Goal: Information Seeking & Learning: Learn about a topic

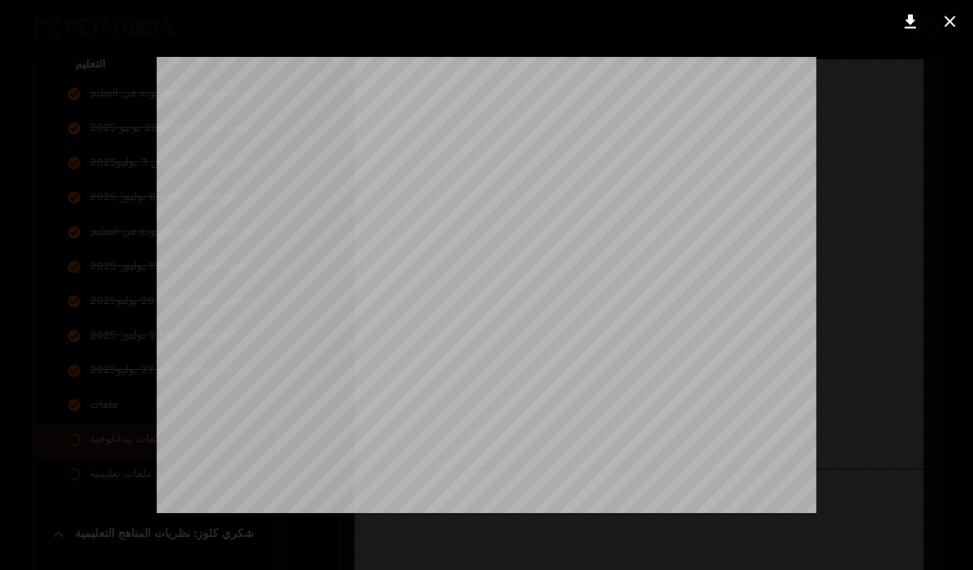
scroll to position [32, 0]
click at [675, 16] on icon at bounding box center [910, 22] width 12 height 14
click at [675, 26] on icon at bounding box center [950, 22] width 20 height 20
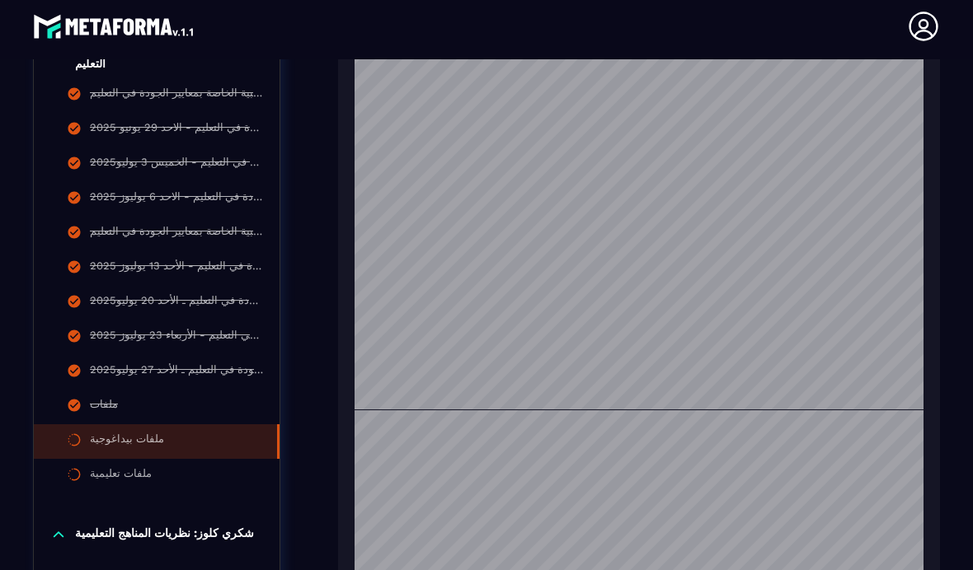
scroll to position [0, 0]
click at [137, 405] on li "ملفات" at bounding box center [157, 407] width 246 height 35
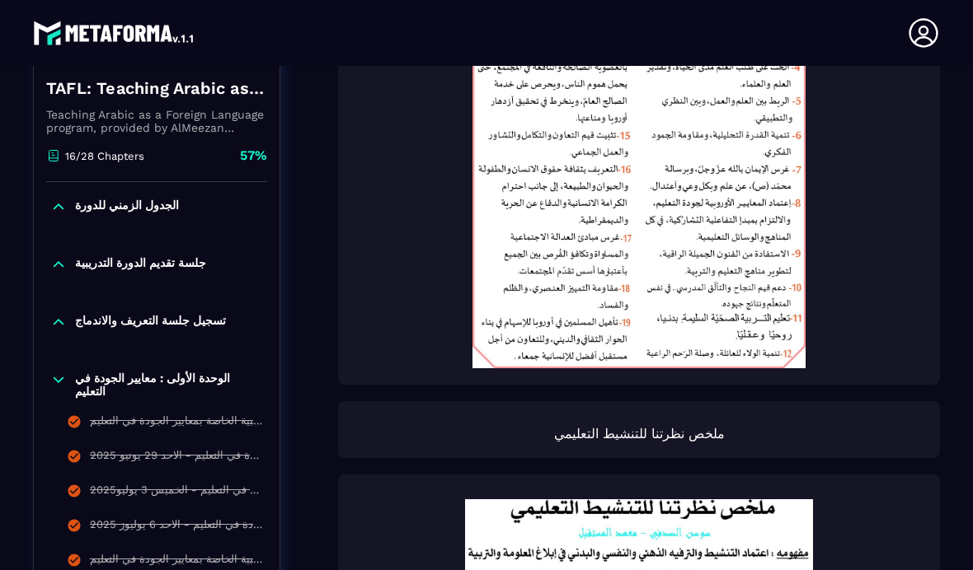
click at [675, 426] on p "ملخص نظرتنا للتنشيط التعليمي" at bounding box center [638, 434] width 569 height 16
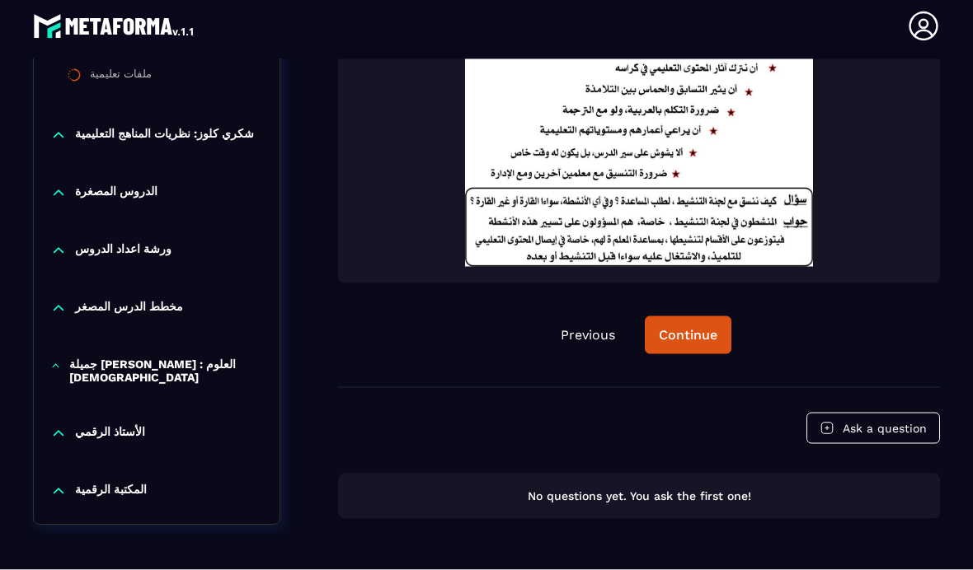
scroll to position [1750, 0]
click at [675, 328] on div "Continue" at bounding box center [688, 336] width 59 height 16
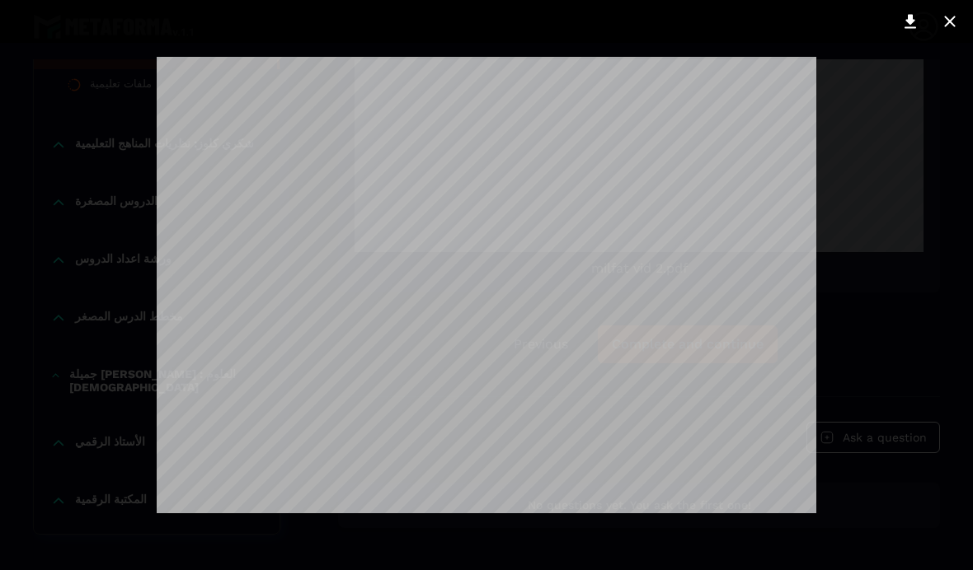
scroll to position [4496, 0]
click at [675, 22] on icon at bounding box center [950, 22] width 20 height 20
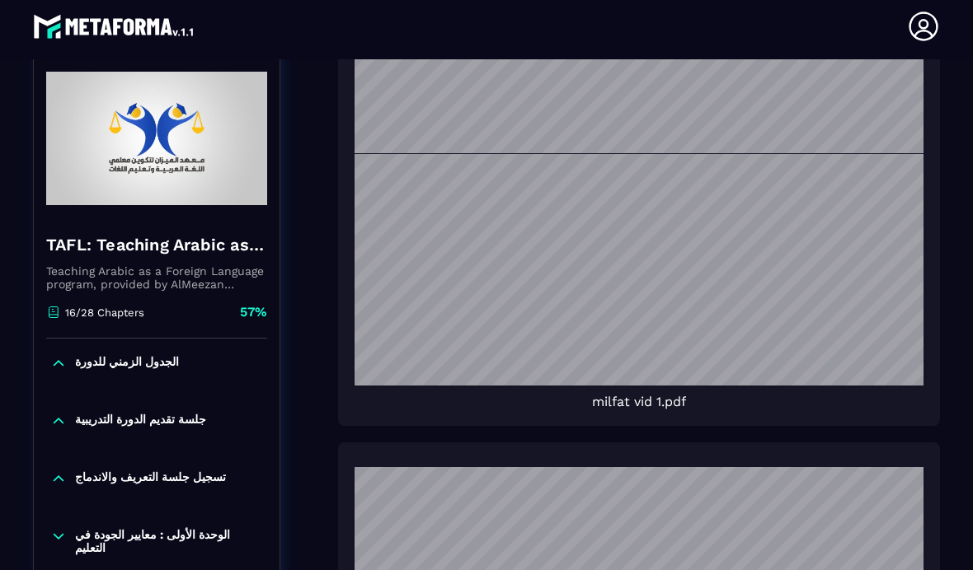
scroll to position [546, 0]
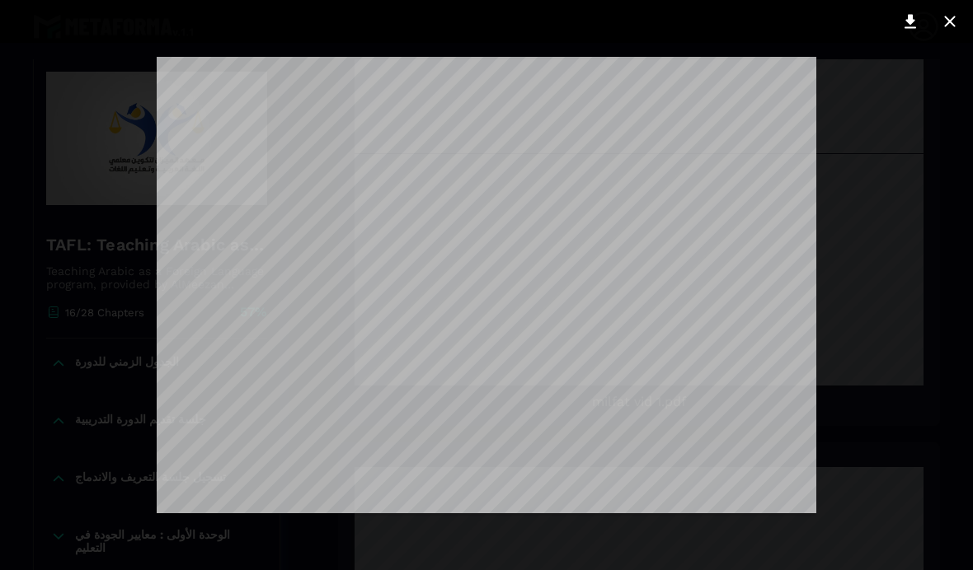
click at [675, 30] on icon at bounding box center [910, 22] width 20 height 20
click at [675, 30] on icon at bounding box center [950, 22] width 20 height 20
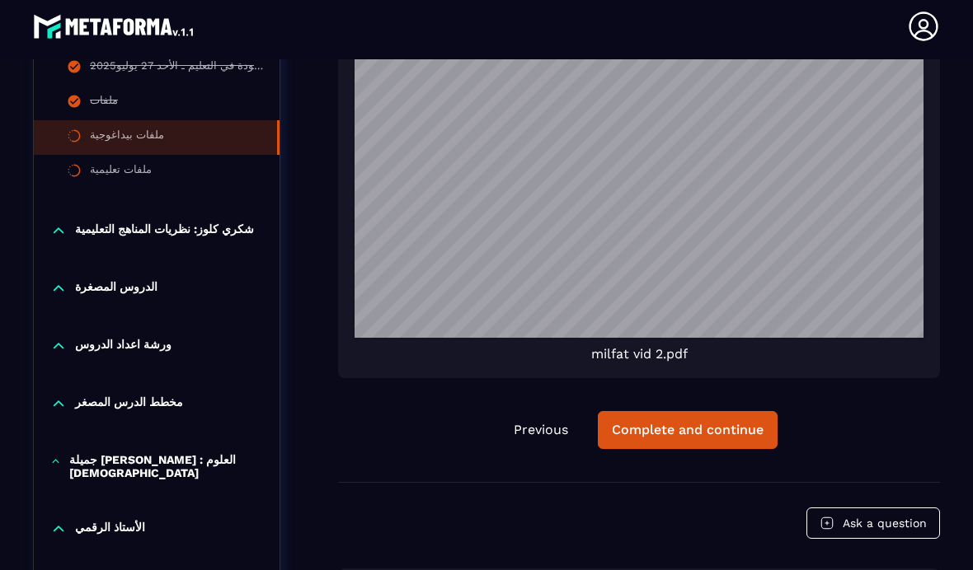
scroll to position [1342, 0]
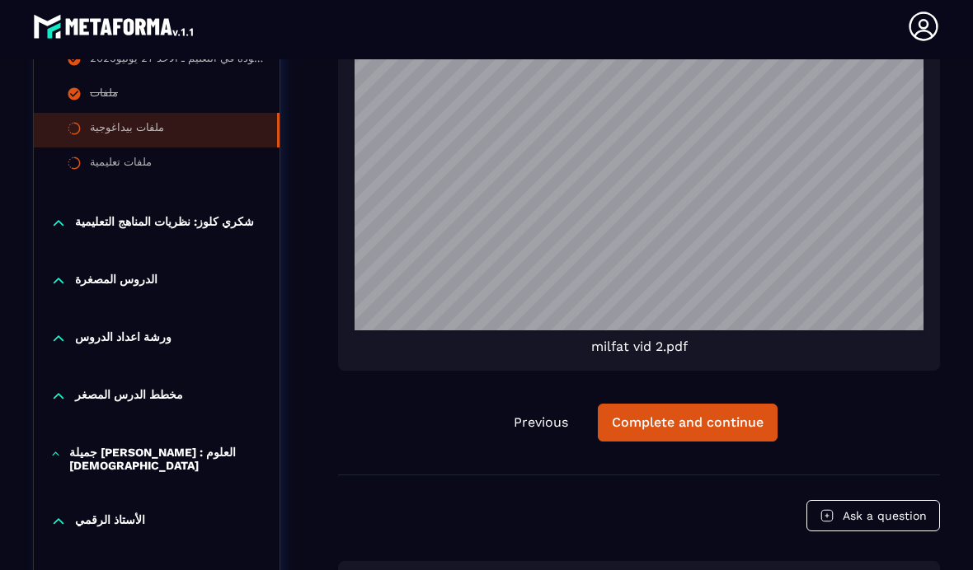
click at [675, 412] on button "Complete and continue" at bounding box center [688, 423] width 180 height 38
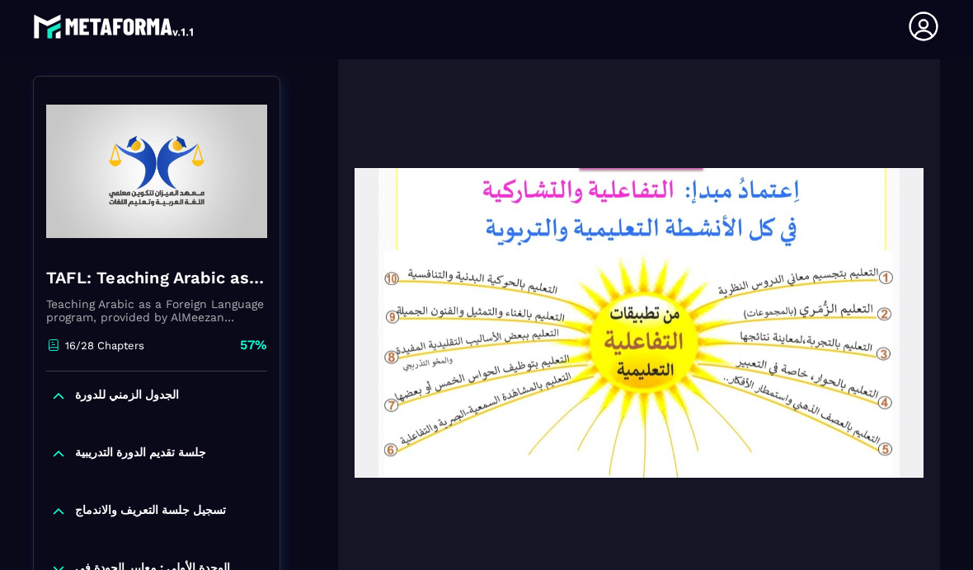
scroll to position [196, 0]
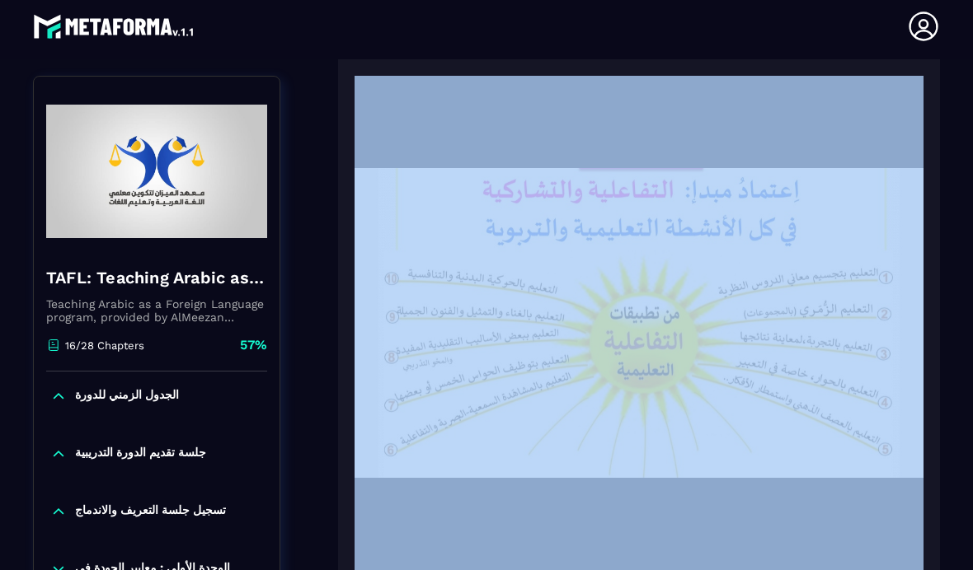
click at [675, 360] on img at bounding box center [638, 323] width 569 height 495
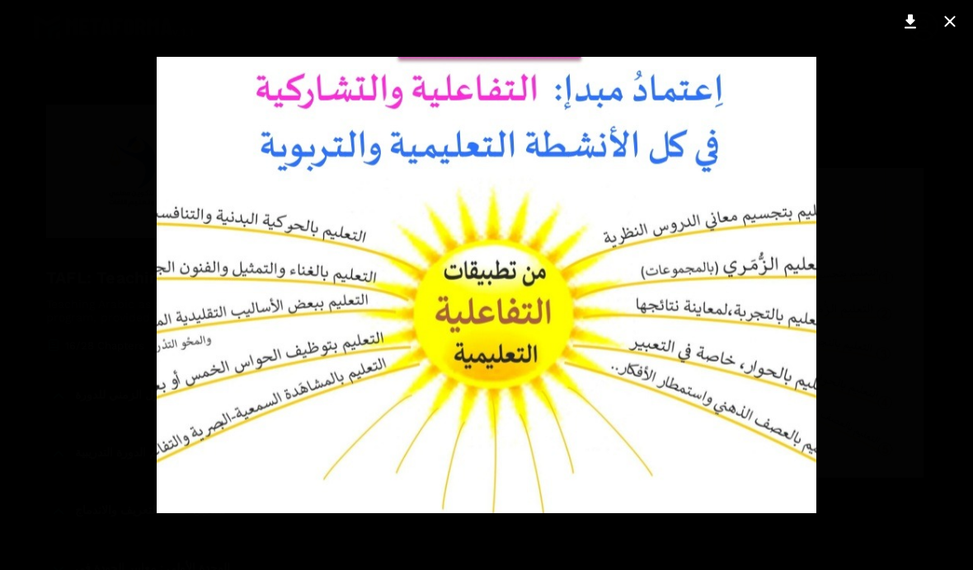
click at [675, 34] on button at bounding box center [910, 21] width 33 height 26
click at [675, 462] on div at bounding box center [486, 285] width 973 height 570
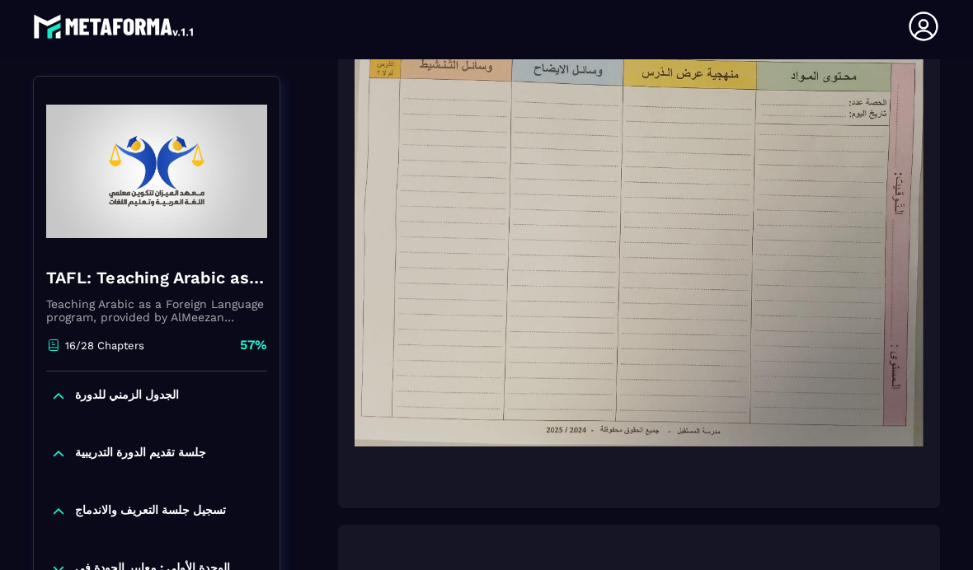
scroll to position [827, 0]
click at [675, 321] on img at bounding box center [638, 245] width 569 height 495
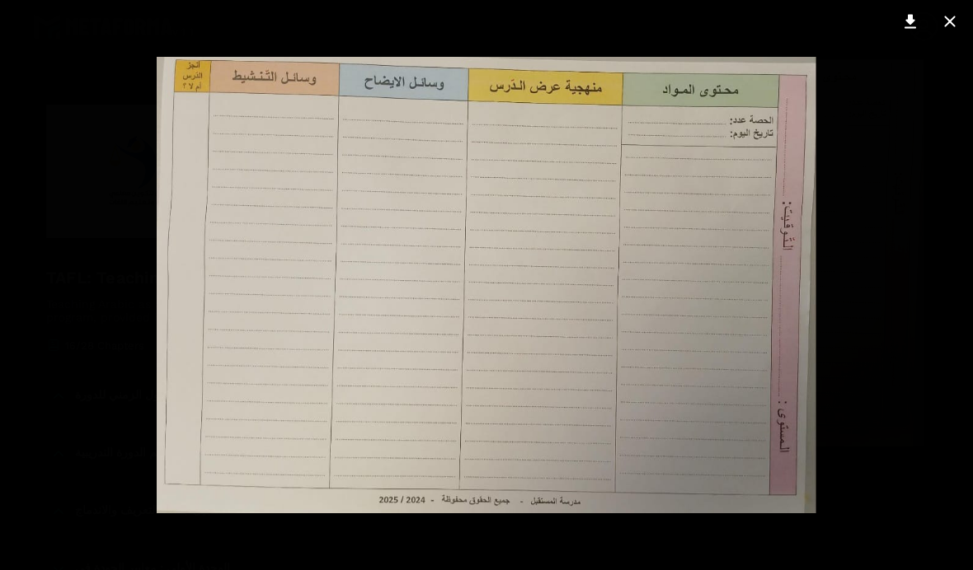
click at [675, 16] on icon at bounding box center [910, 22] width 12 height 14
click at [675, 26] on icon at bounding box center [950, 22] width 20 height 20
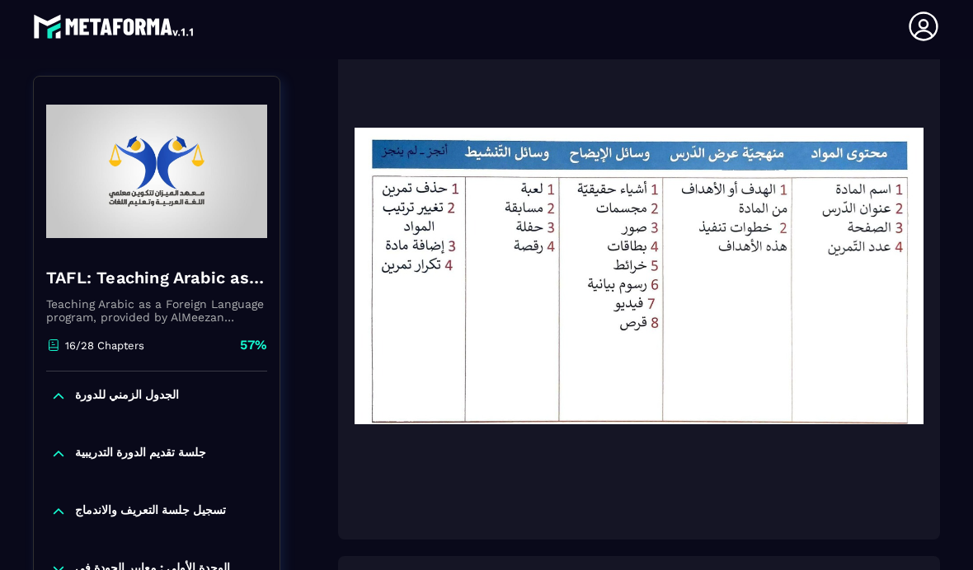
scroll to position [1348, 0]
click at [675, 278] on img at bounding box center [638, 276] width 569 height 495
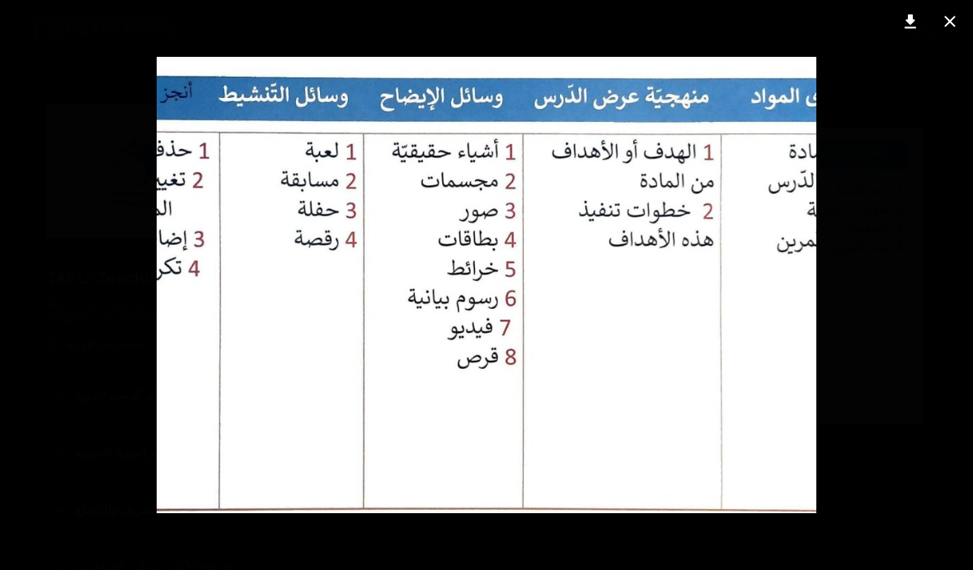
click at [675, 26] on icon at bounding box center [910, 22] width 20 height 20
click at [650, 373] on img at bounding box center [486, 285] width 659 height 457
click at [675, 30] on icon at bounding box center [950, 22] width 20 height 20
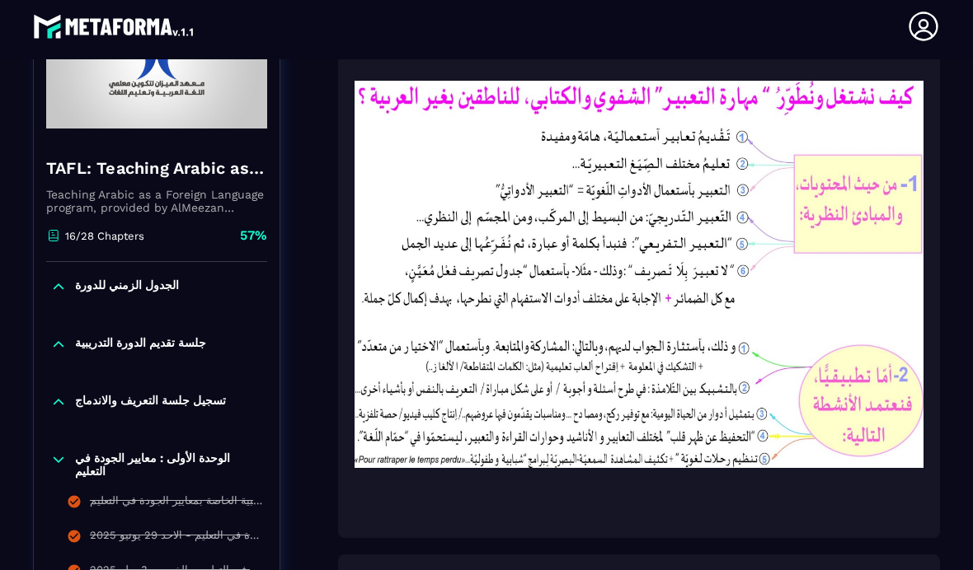
scroll to position [1841, 0]
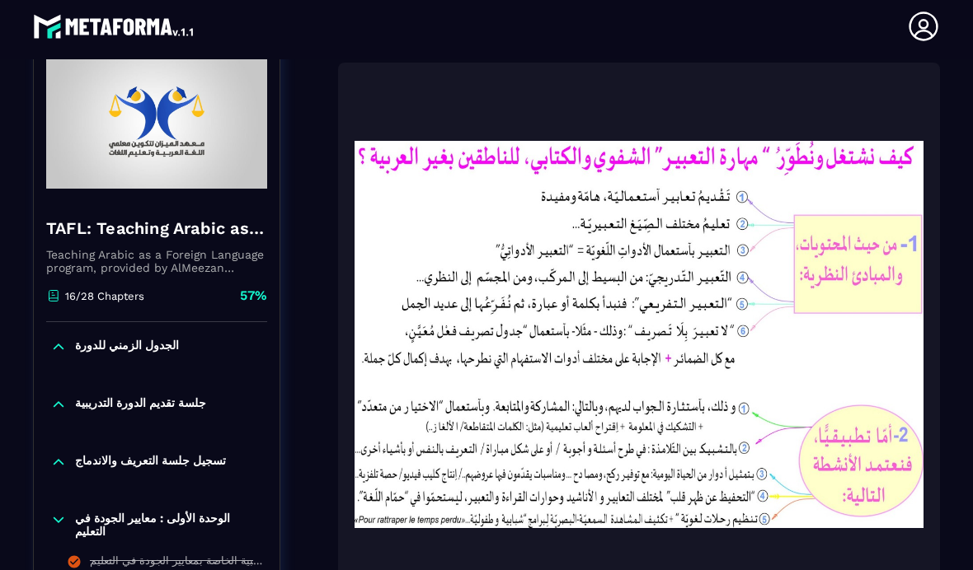
click at [675, 295] on img at bounding box center [638, 334] width 569 height 495
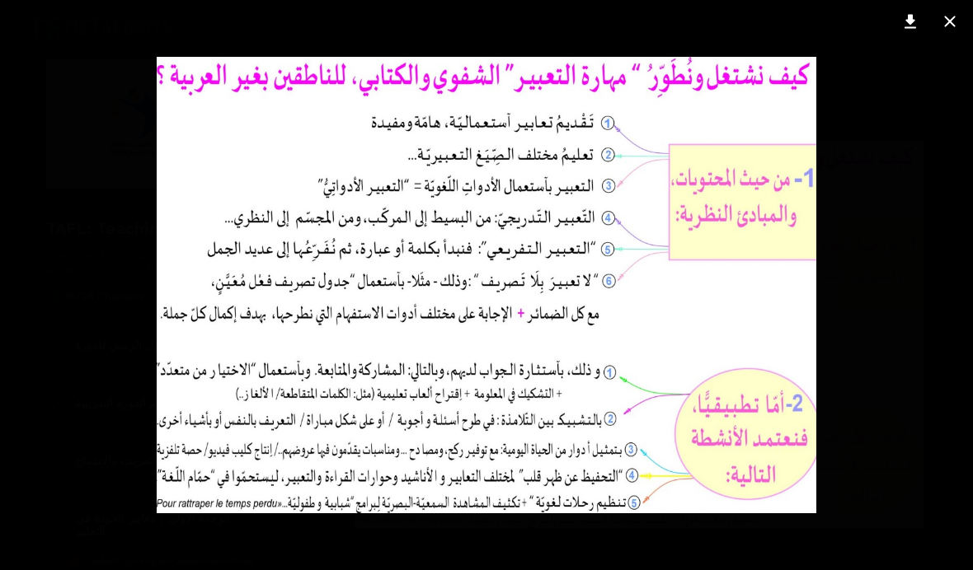
click at [675, 23] on icon at bounding box center [910, 22] width 20 height 20
click at [675, 21] on icon at bounding box center [950, 22] width 20 height 20
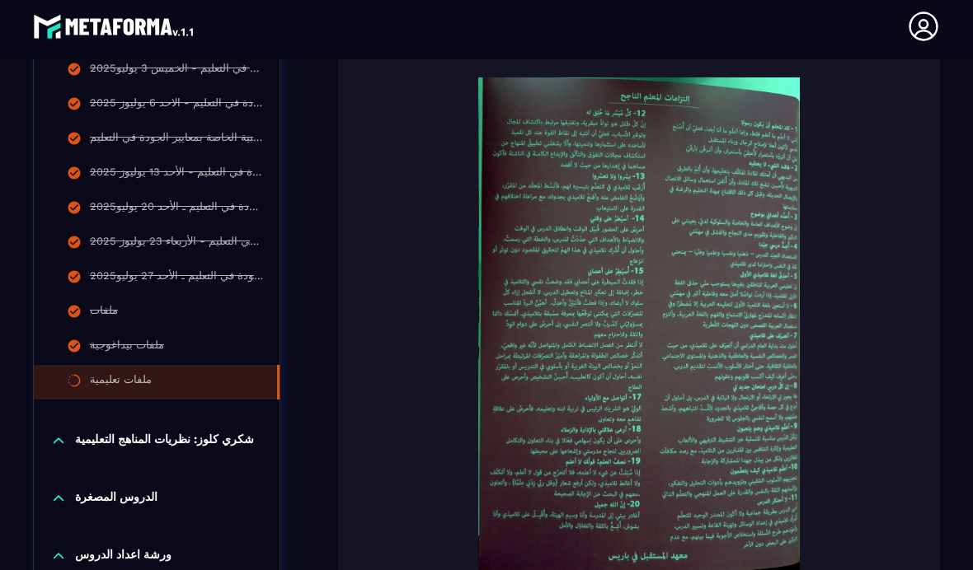
scroll to position [2404, 0]
click at [675, 330] on img at bounding box center [638, 324] width 569 height 495
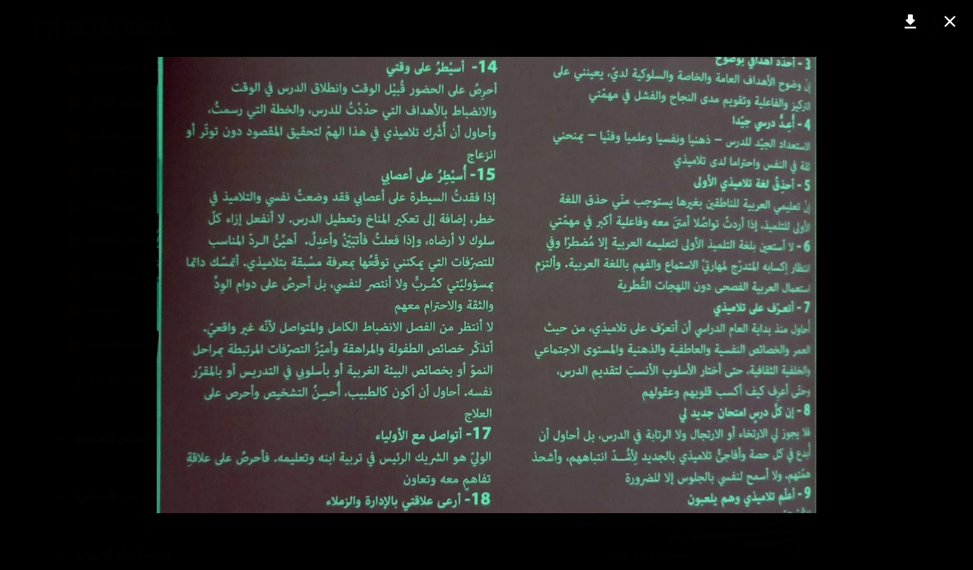
click at [675, 26] on icon at bounding box center [910, 22] width 20 height 20
click at [675, 32] on button at bounding box center [949, 21] width 33 height 26
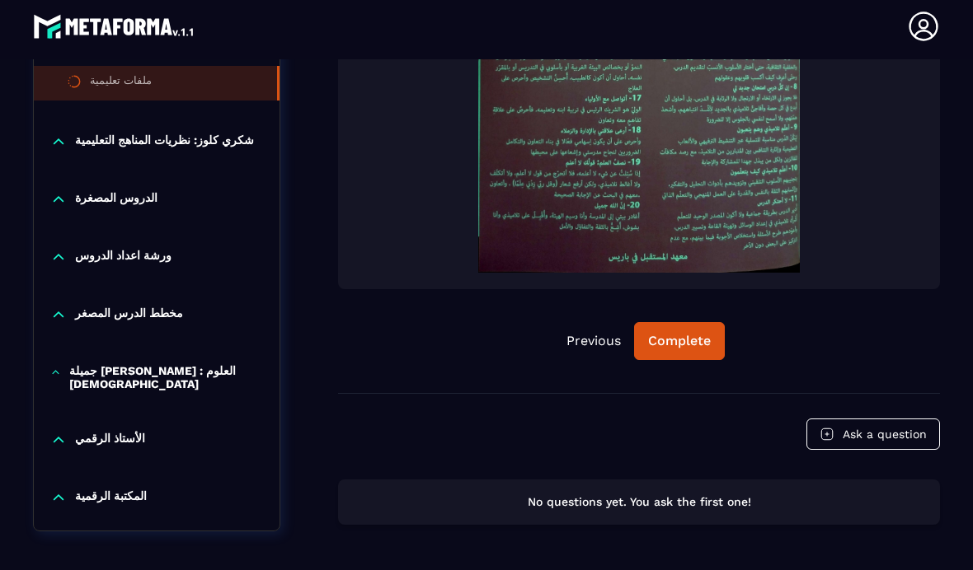
scroll to position [2699, 0]
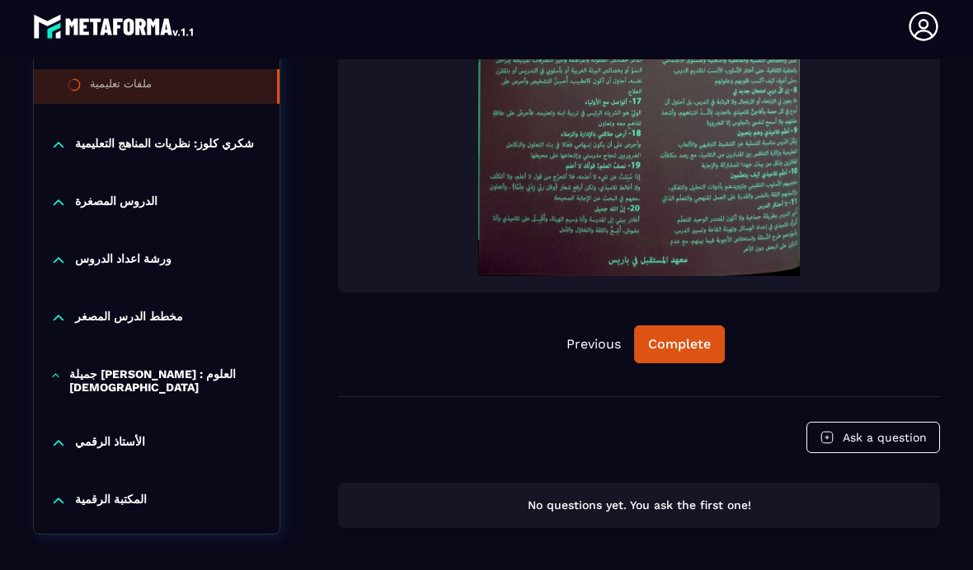
click at [675, 336] on div "Complete" at bounding box center [679, 344] width 63 height 16
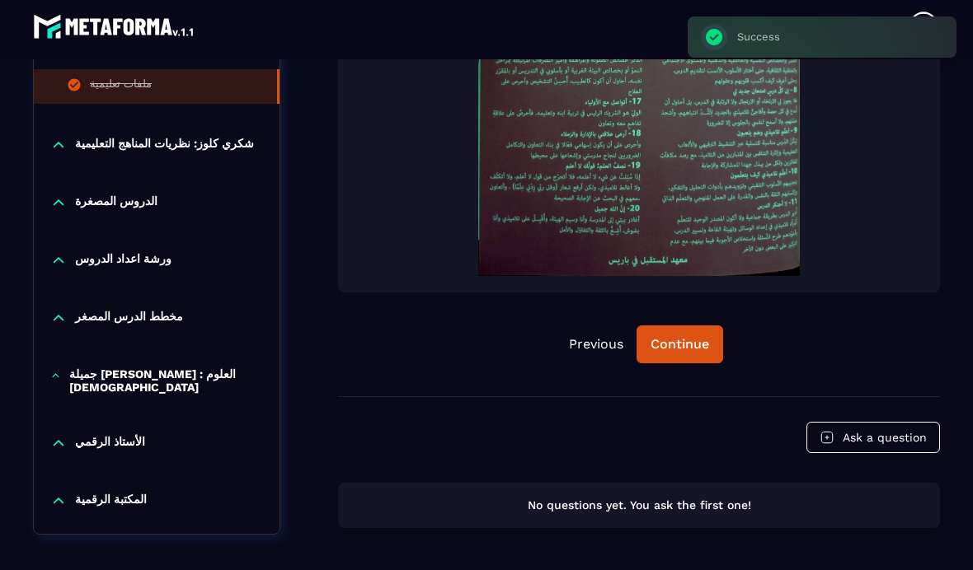
click at [675, 336] on div "Continue" at bounding box center [679, 344] width 59 height 16
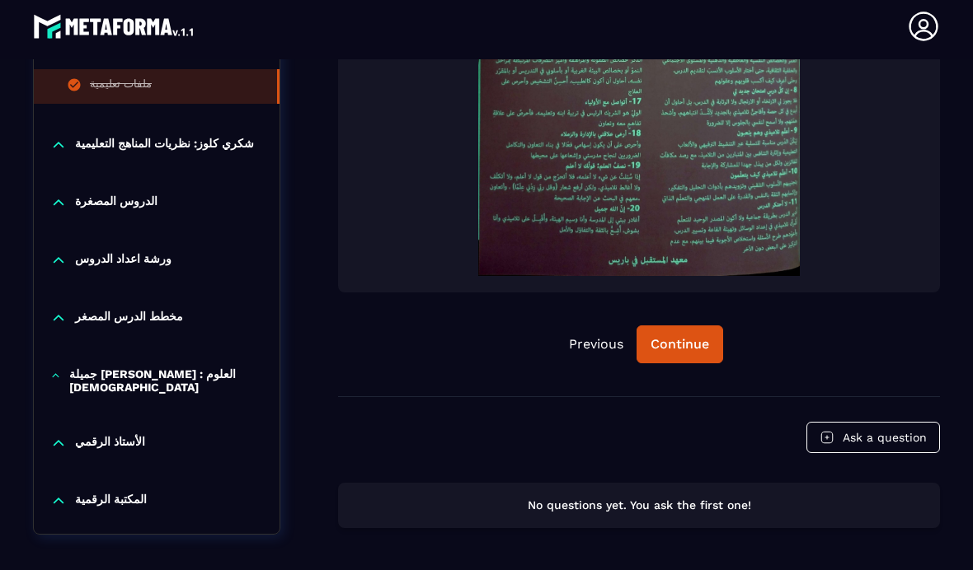
click at [675, 326] on button "Continue" at bounding box center [679, 345] width 87 height 38
click at [675, 336] on div "Continue" at bounding box center [679, 344] width 59 height 16
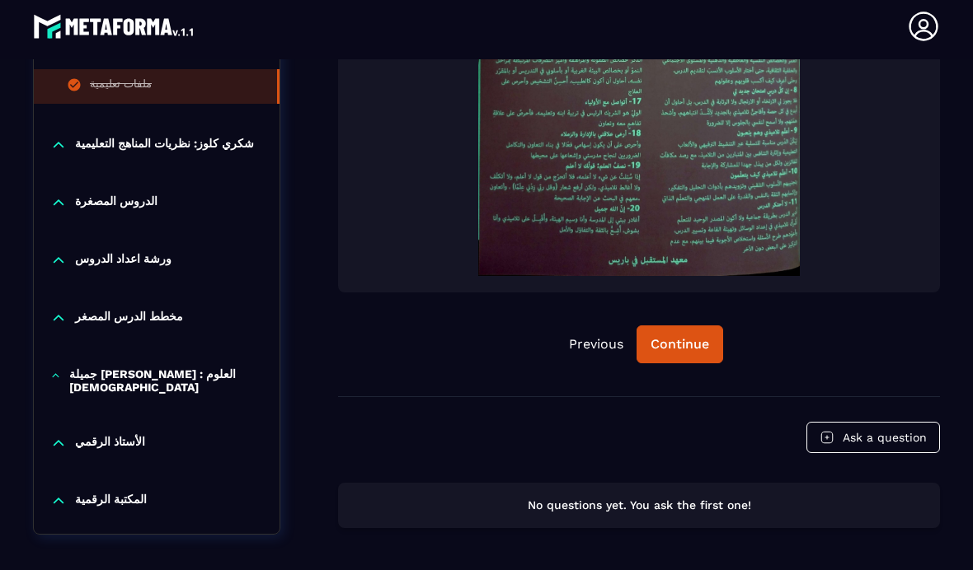
click at [675, 336] on div "Continue" at bounding box center [679, 344] width 59 height 16
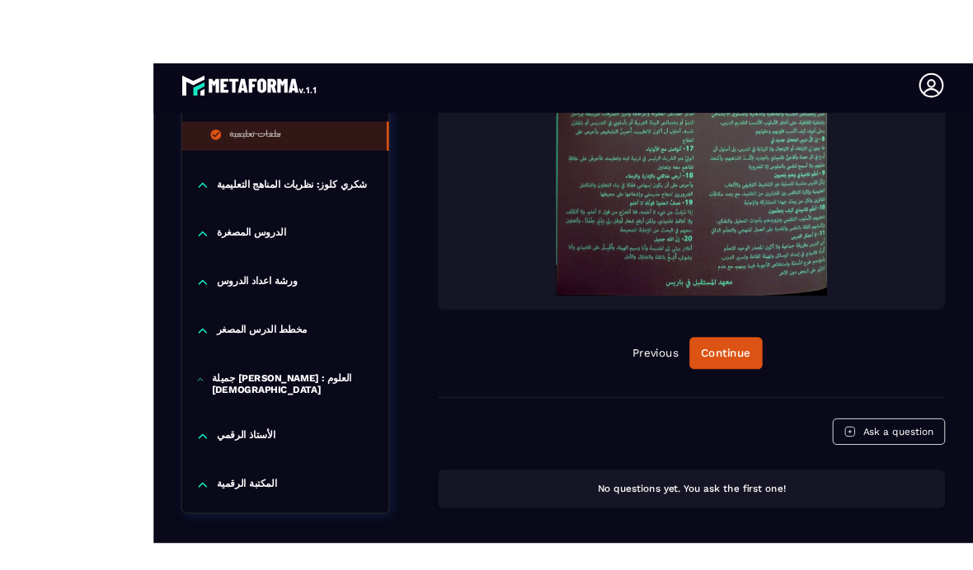
scroll to position [45, 0]
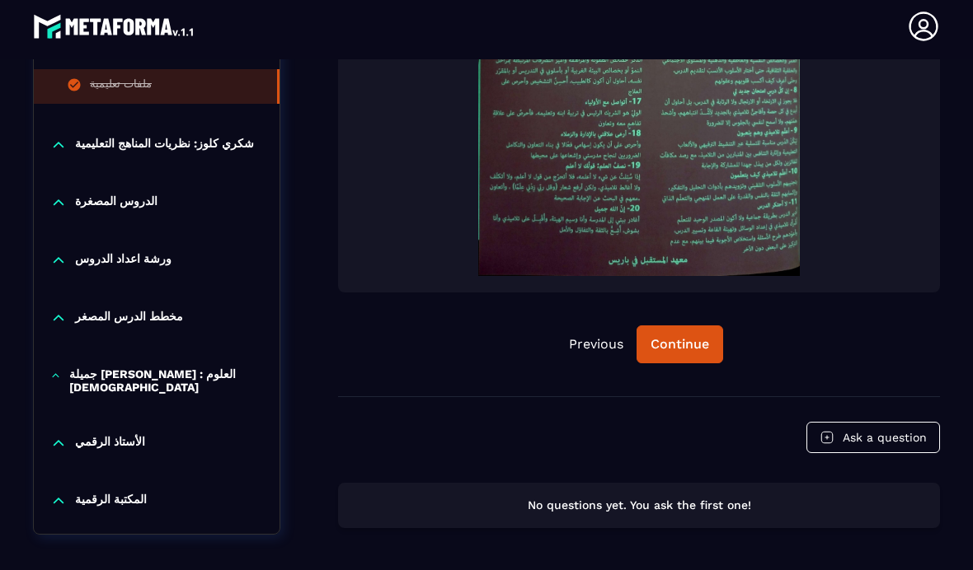
click at [210, 137] on p "شكري كلوز: نظریات المناھج التعلیمیة" at bounding box center [164, 145] width 179 height 16
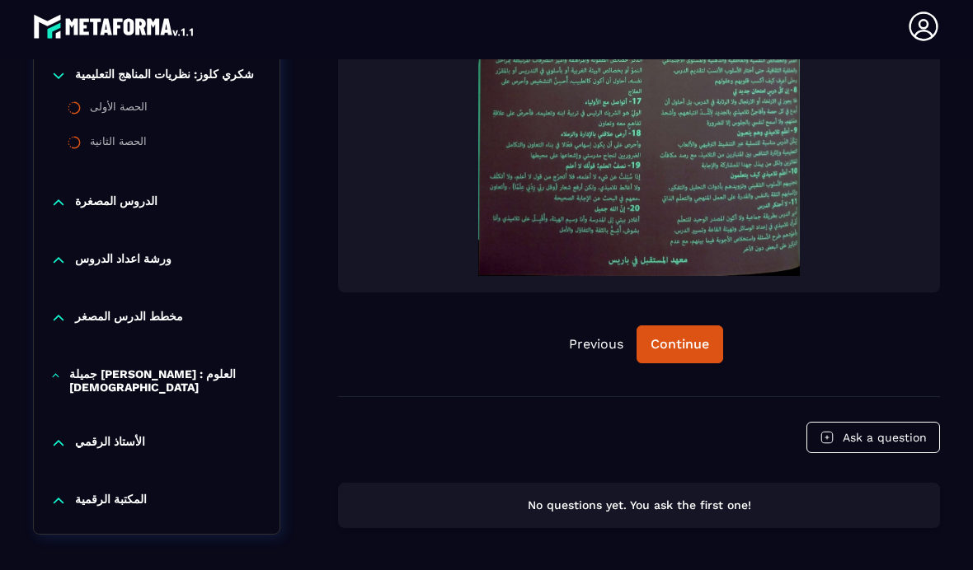
click at [654, 326] on button "Continue" at bounding box center [679, 345] width 87 height 38
click at [675, 336] on div "Continue" at bounding box center [679, 344] width 59 height 16
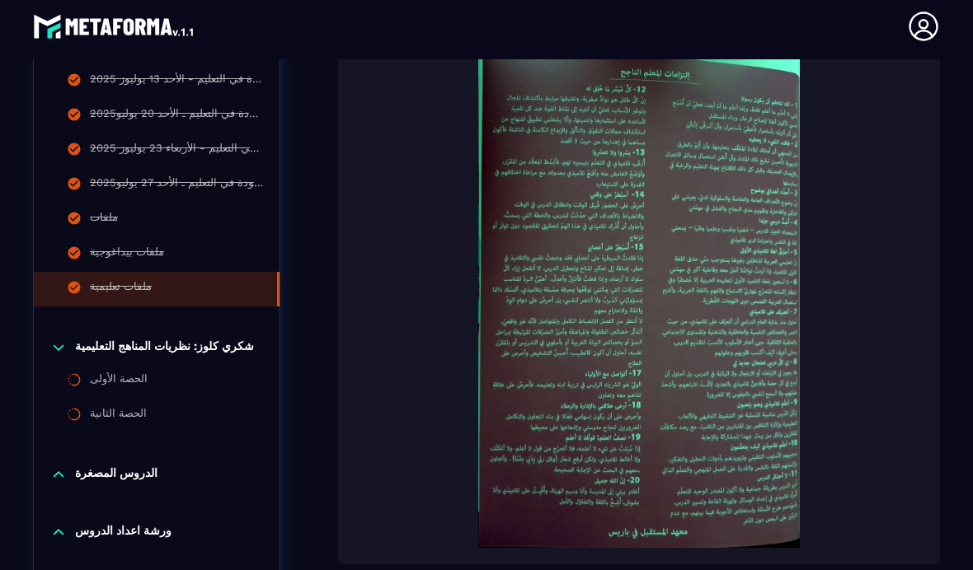
scroll to position [2465, 0]
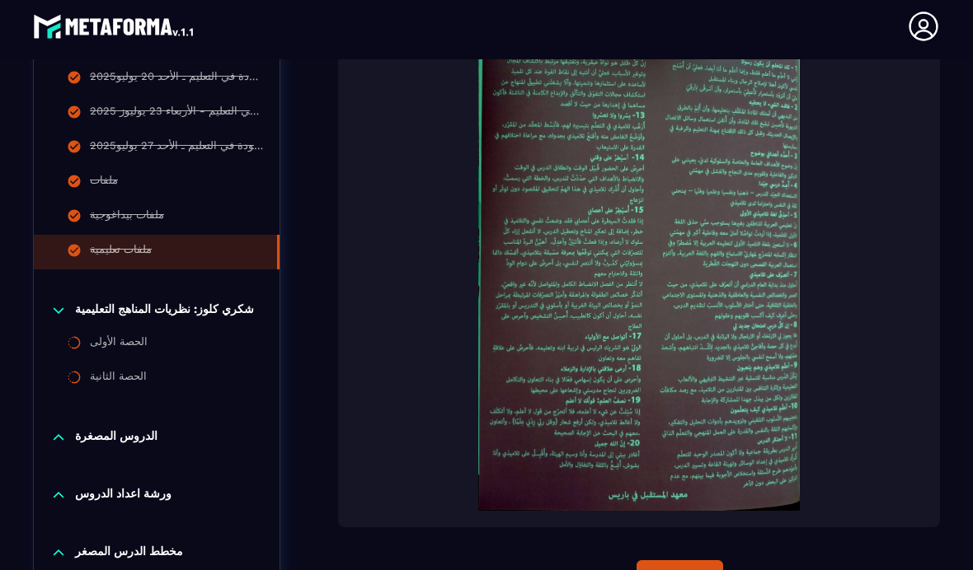
click at [675, 561] on button "Continue" at bounding box center [679, 580] width 87 height 38
click at [675, 571] on div "Continue" at bounding box center [679, 579] width 59 height 16
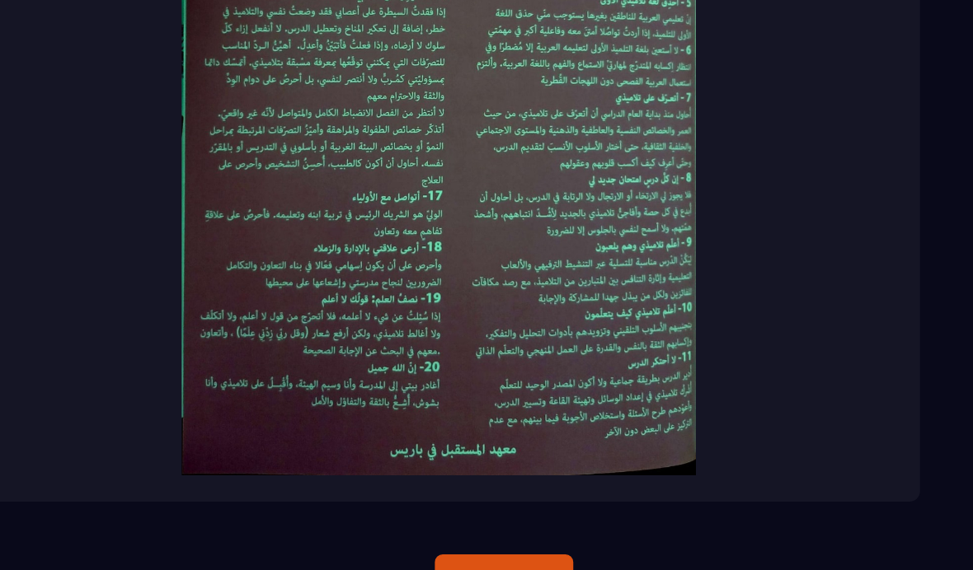
scroll to position [67, 0]
click at [650, 571] on div "Continue" at bounding box center [679, 579] width 59 height 16
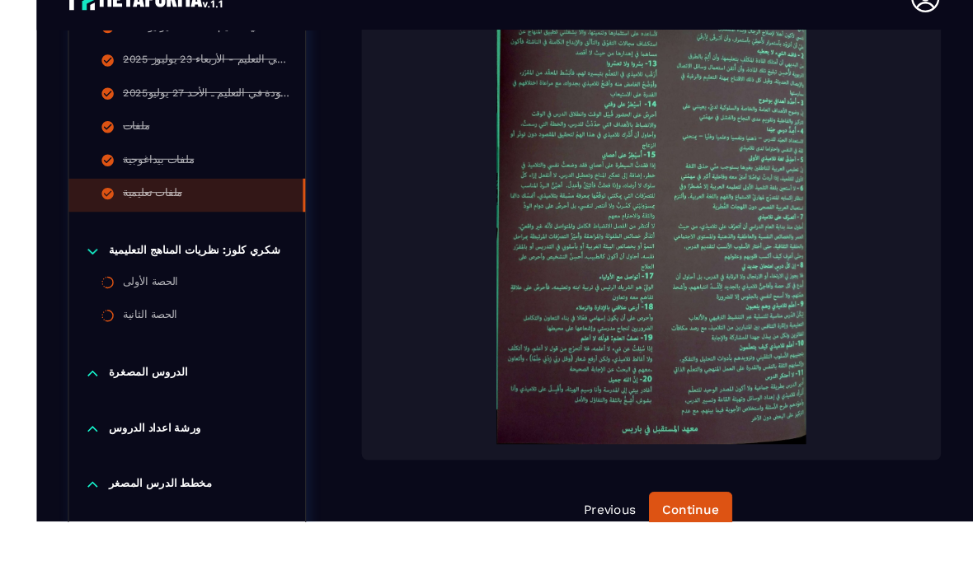
scroll to position [0, 0]
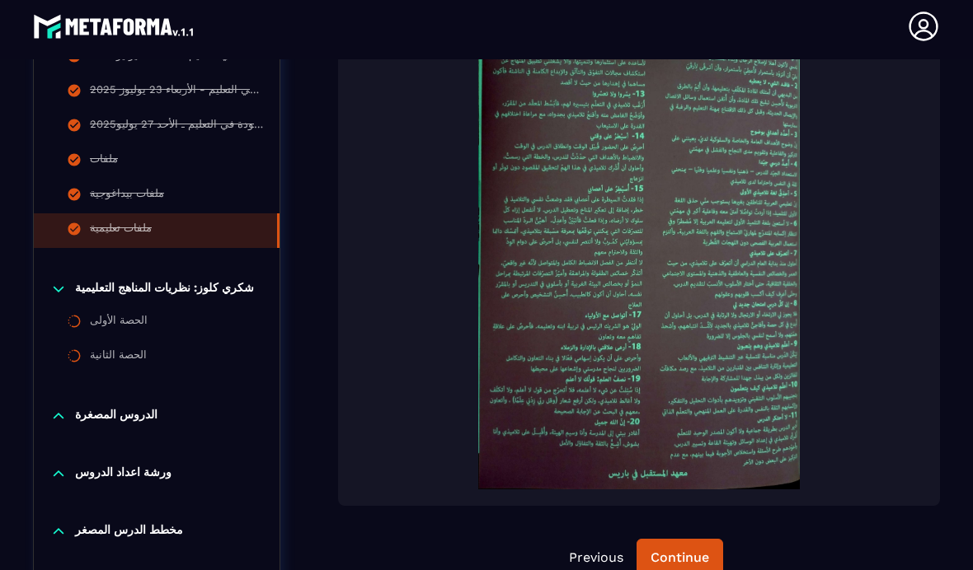
click at [129, 326] on div "الحصة الأولى" at bounding box center [119, 323] width 58 height 18
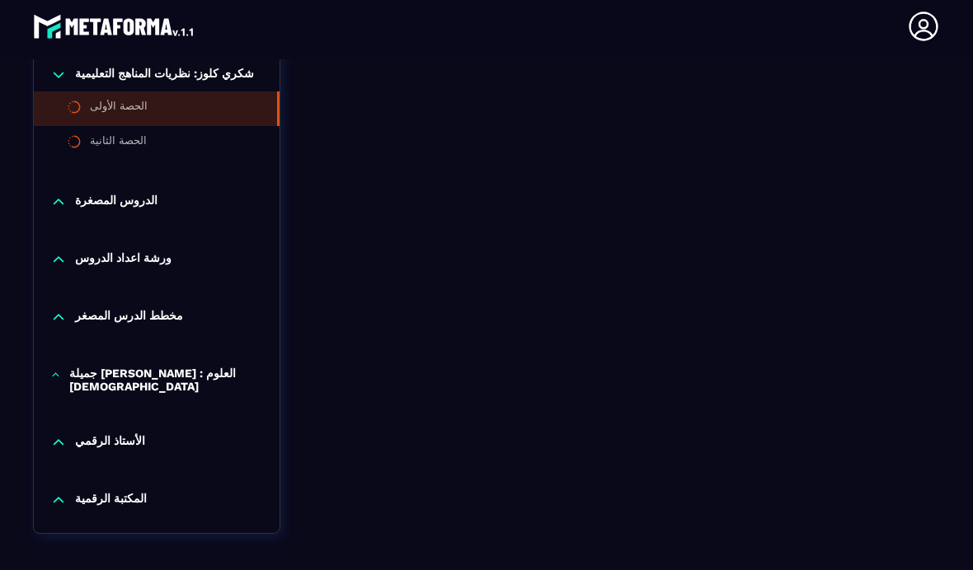
scroll to position [1132, 0]
click at [73, 435] on div "الأستاذ الرقمي" at bounding box center [157, 443] width 246 height 16
click at [109, 528] on p "المكتبة الرقمية" at bounding box center [111, 536] width 72 height 16
click at [213, 460] on li "جلسة يوم [DATE]" at bounding box center [157, 477] width 246 height 35
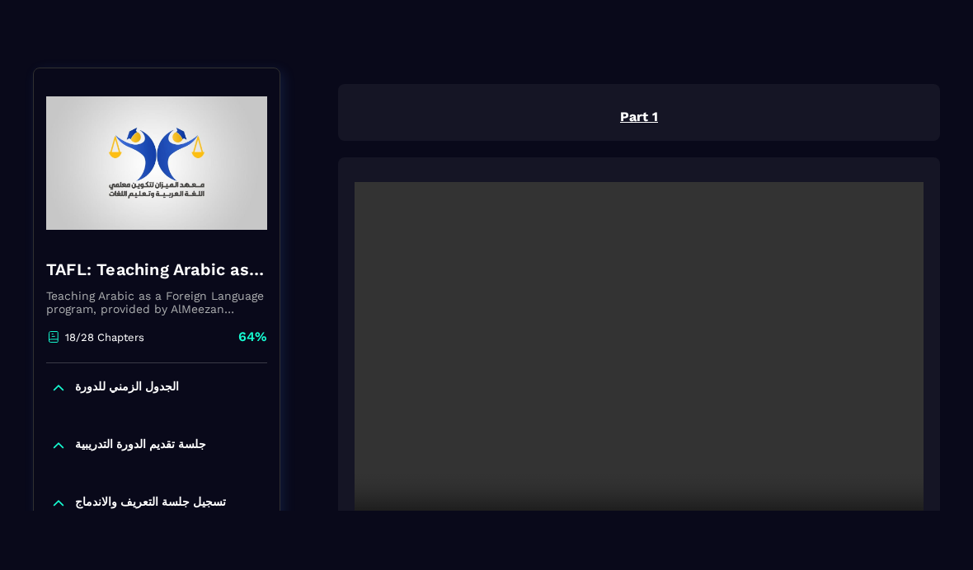
scroll to position [158, 0]
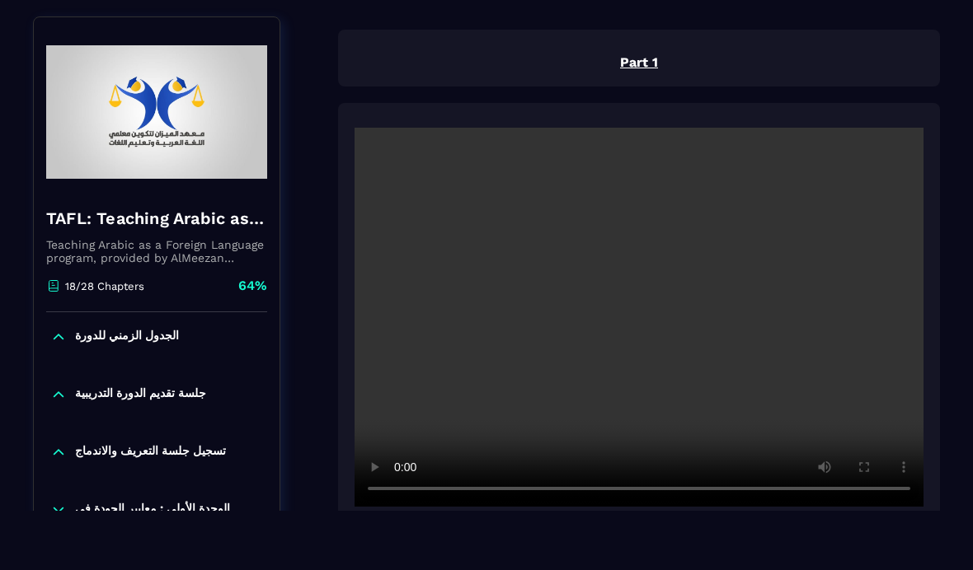
click at [643, 307] on video at bounding box center [638, 317] width 569 height 379
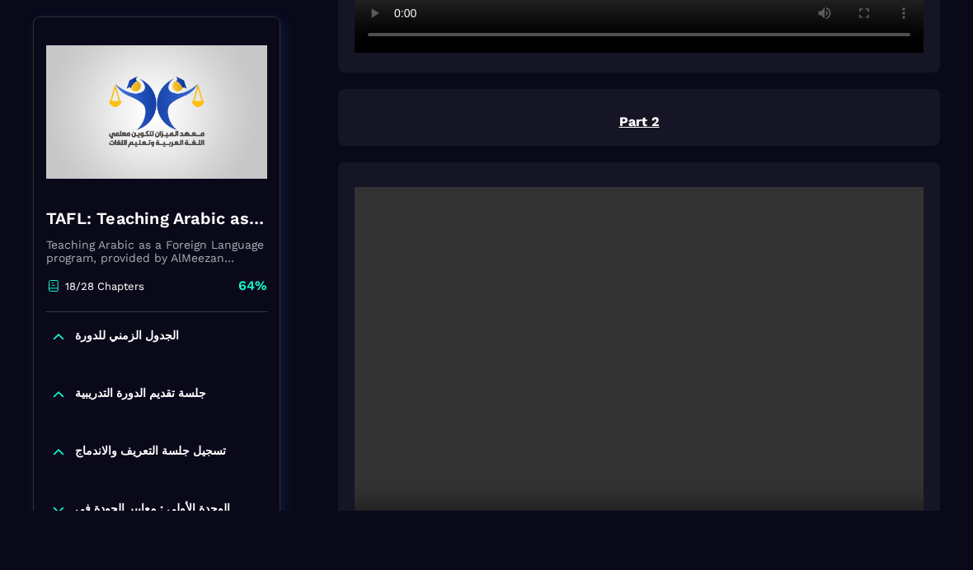
scroll to position [614, 0]
click at [641, 373] on video at bounding box center [638, 374] width 569 height 379
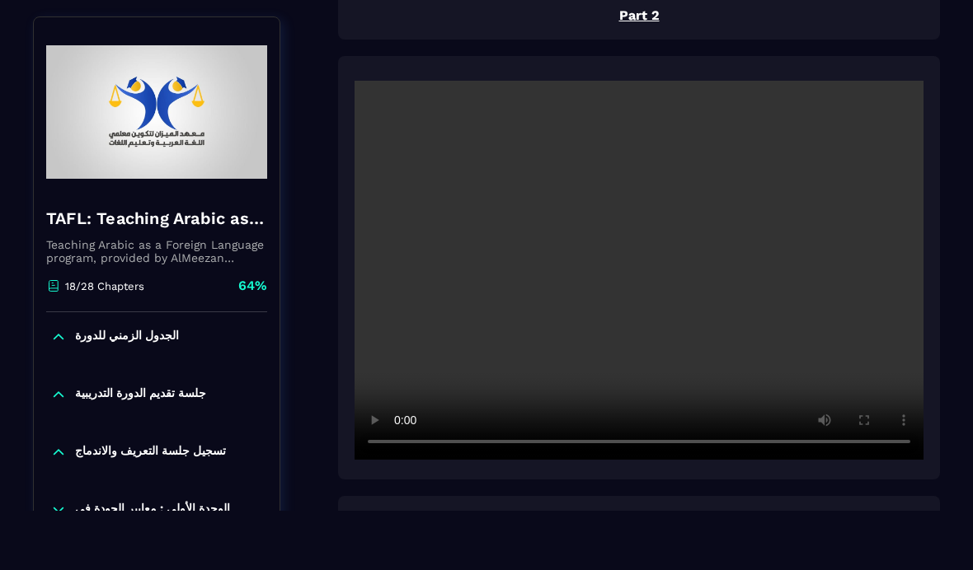
scroll to position [729, 0]
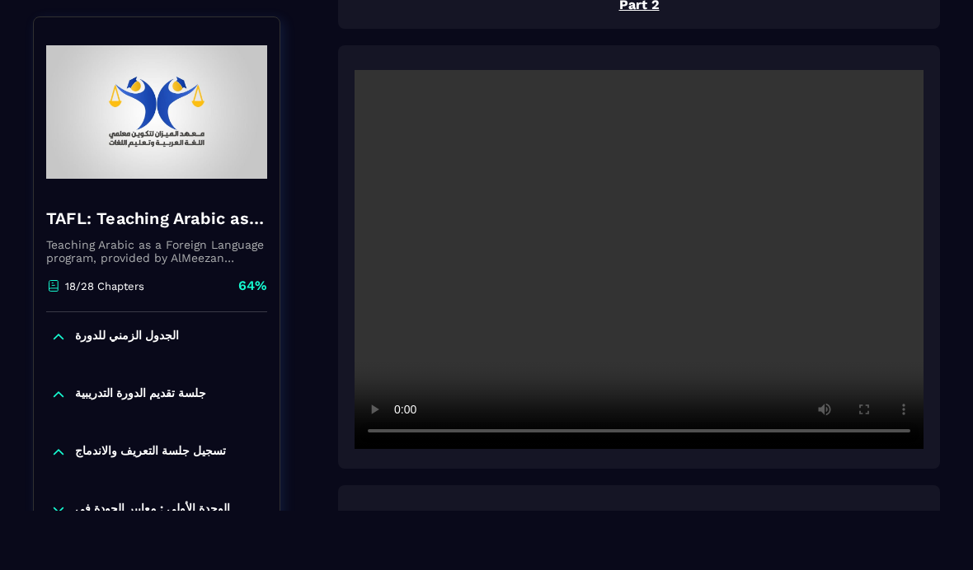
click at [644, 255] on video at bounding box center [638, 259] width 569 height 379
click at [675, 315] on video at bounding box center [638, 259] width 569 height 379
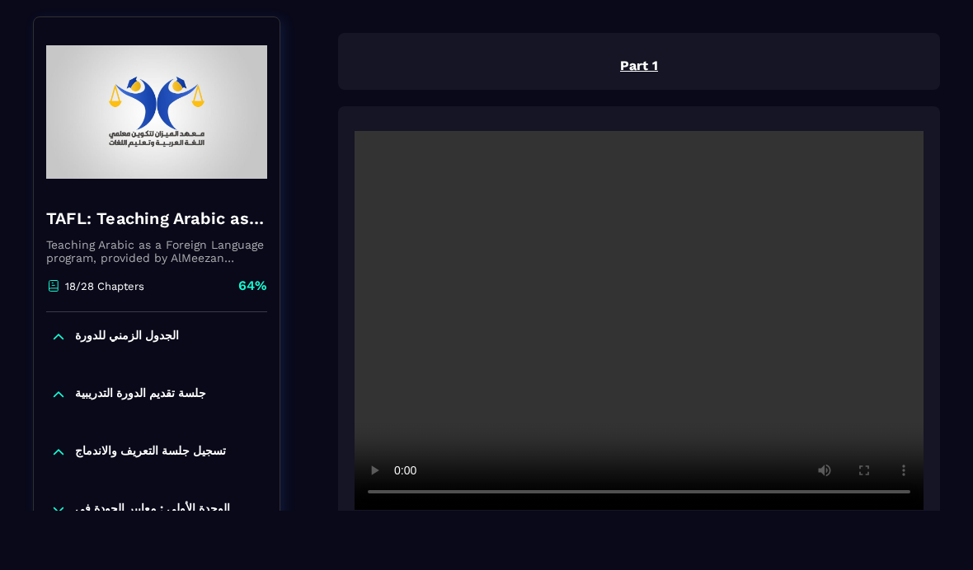
scroll to position [155, 0]
click at [644, 323] on video at bounding box center [638, 320] width 569 height 379
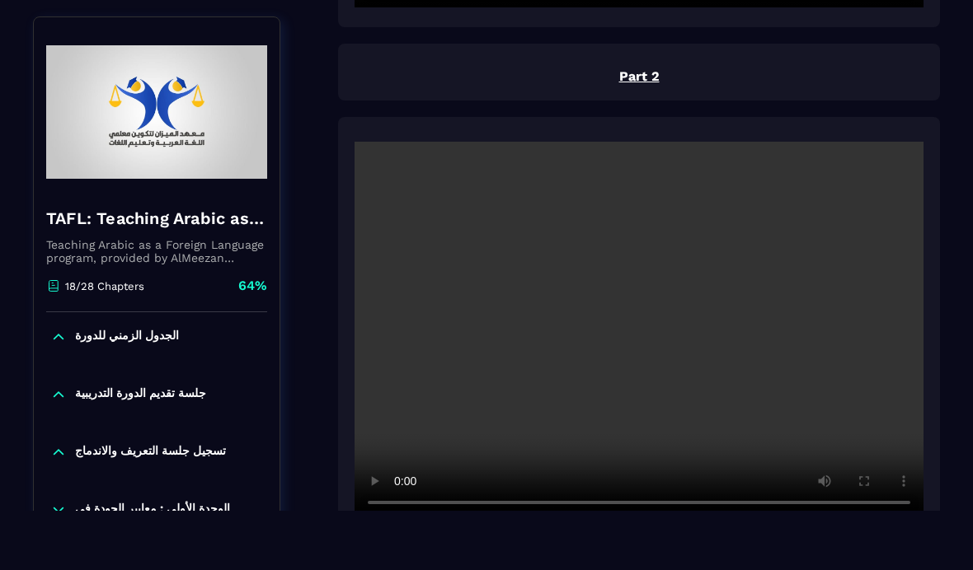
scroll to position [712, 0]
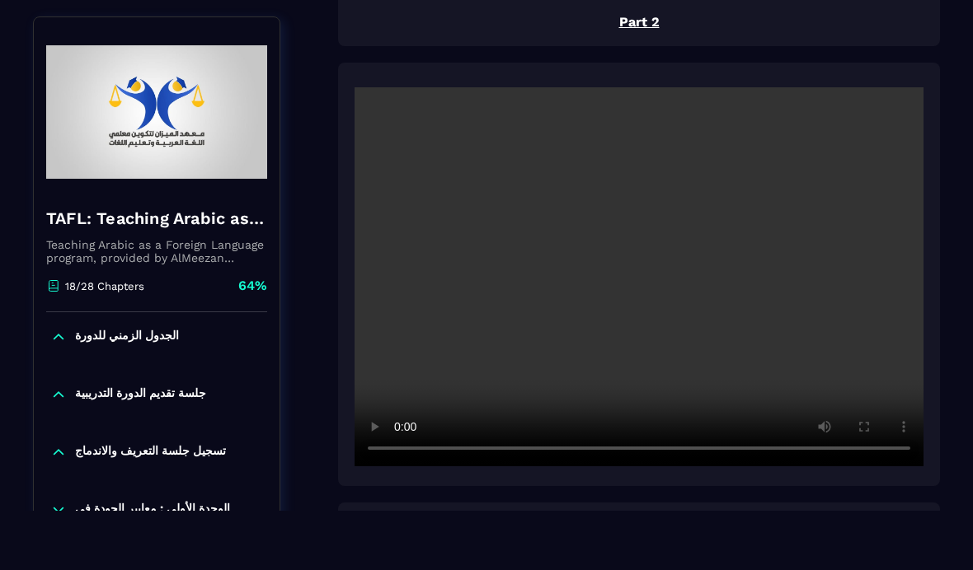
click at [675, 323] on video at bounding box center [638, 276] width 569 height 379
click at [675, 322] on video at bounding box center [638, 276] width 569 height 379
click at [675, 320] on video at bounding box center [638, 276] width 569 height 379
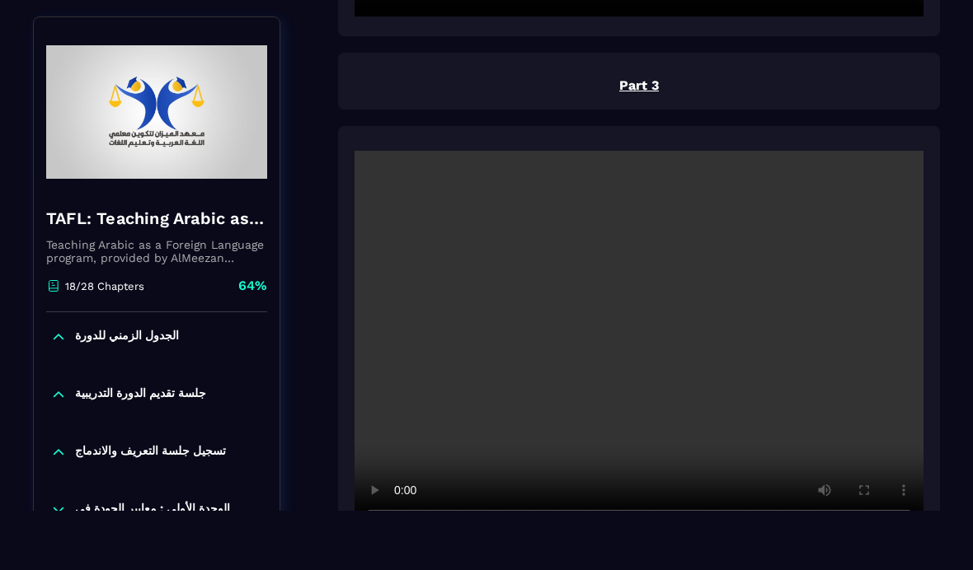
click at [675, 386] on video at bounding box center [638, 340] width 569 height 379
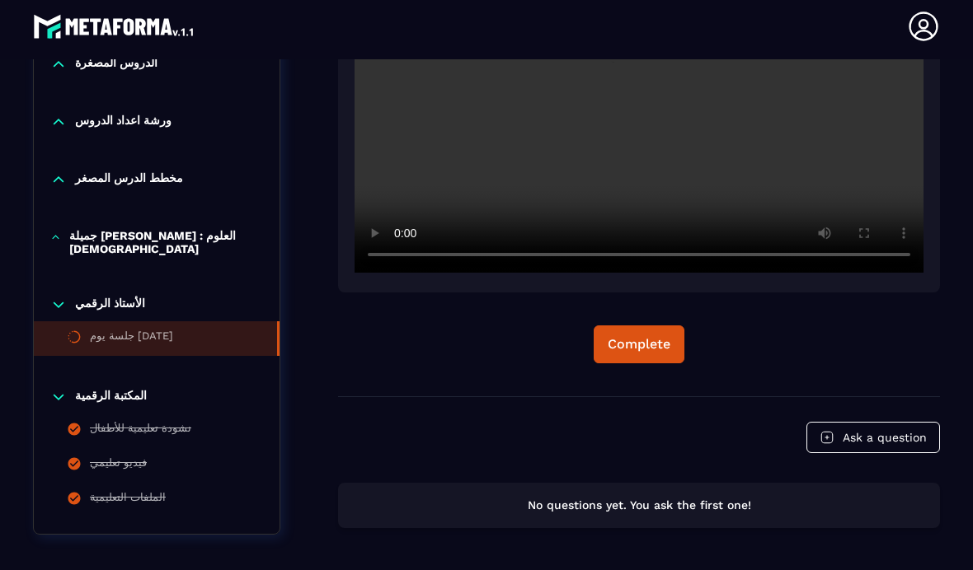
scroll to position [3530, 0]
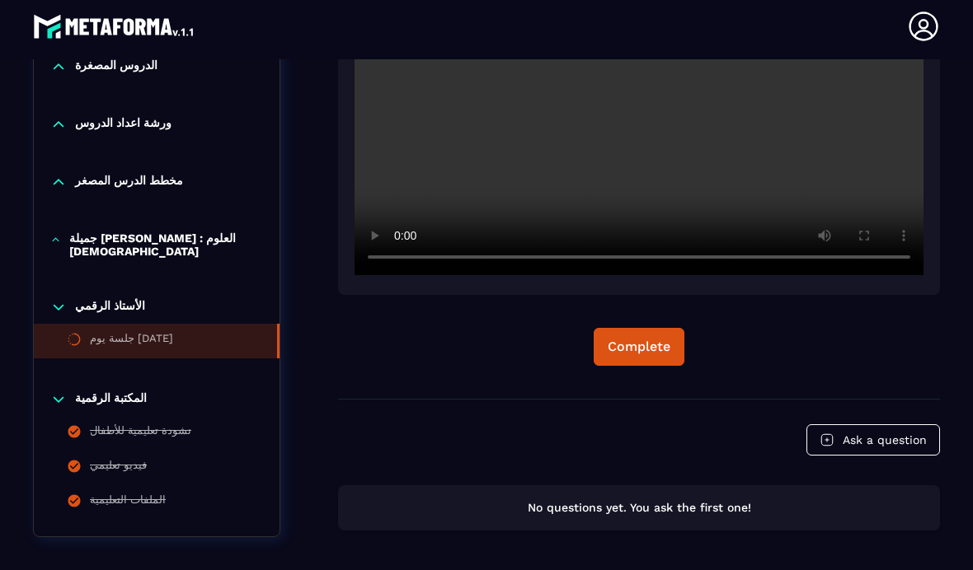
click at [193, 324] on li "جلسة يوم [DATE]" at bounding box center [157, 341] width 246 height 35
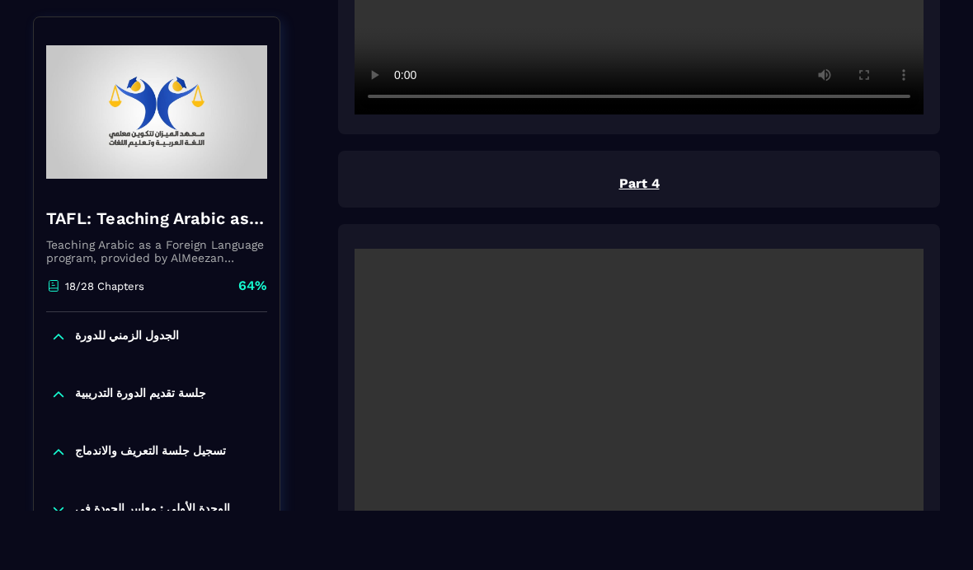
scroll to position [1463, 0]
